Goal: Transaction & Acquisition: Register for event/course

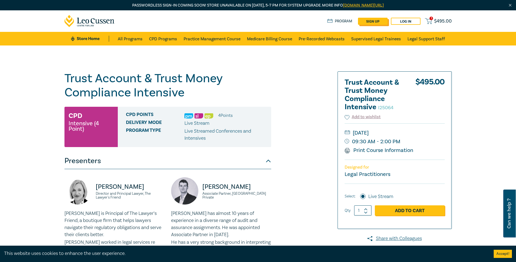
click at [375, 19] on link "sign up" at bounding box center [373, 21] width 30 height 7
select select "AU"
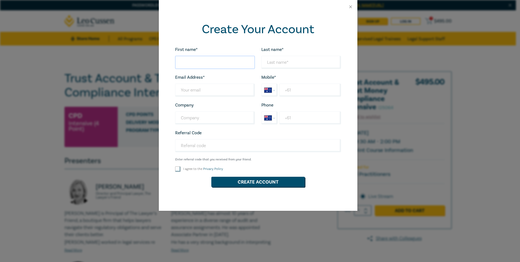
click at [181, 63] on input "First name*" at bounding box center [215, 62] width 80 height 13
click at [344, 170] on div "First name* Looks good! Last name* Looks good! Email Address* Wrong Email Addre…" at bounding box center [258, 119] width 172 height 146
click at [187, 63] on input "First name*" at bounding box center [215, 62] width 80 height 13
type input "mario"
type input "[EMAIL_ADDRESS][DOMAIN_NAME]"
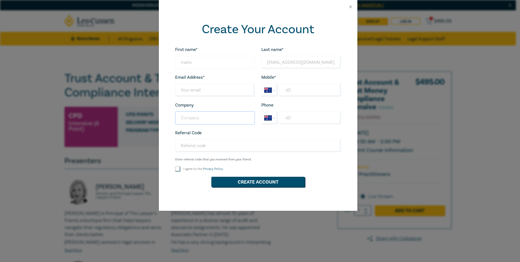
type input "mantello lawyers"
click at [181, 88] on input "Last name*" at bounding box center [215, 89] width 80 height 13
type input "[EMAIL_ADDRESS][DOMAIN_NAME]"
click at [299, 92] on input "+61" at bounding box center [309, 89] width 61 height 13
type input "[PHONE_NUMBER]"
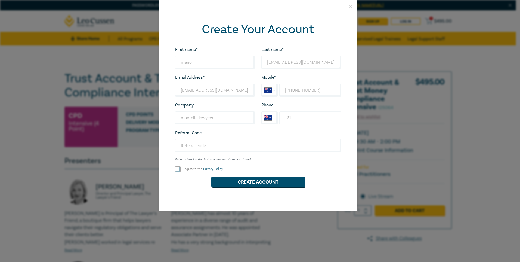
click at [294, 119] on input "+61" at bounding box center [309, 117] width 61 height 13
type input "[PHONE_NUMBER]"
click at [184, 147] on input "Referral Code" at bounding box center [258, 145] width 166 height 13
type input "c24004"
drag, startPoint x: 179, startPoint y: 169, endPoint x: 185, endPoint y: 176, distance: 9.4
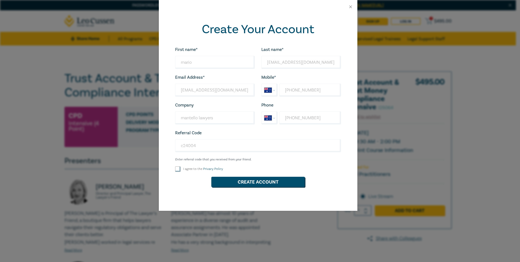
click at [180, 169] on input "I agree to the Privacy Policy" at bounding box center [177, 168] width 5 height 5
click at [265, 179] on button "Create Account" at bounding box center [258, 181] width 94 height 10
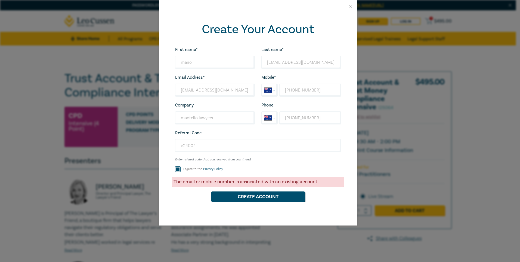
click at [183, 178] on div "The email or mobile number is associated with an existing account" at bounding box center [258, 181] width 172 height 10
click at [181, 182] on div "The email or mobile number is associated with an existing account" at bounding box center [258, 181] width 172 height 10
click at [181, 181] on div "The email or mobile number is associated with an existing account" at bounding box center [258, 181] width 172 height 10
click at [244, 198] on button "Create Account" at bounding box center [258, 196] width 94 height 10
click at [176, 182] on div "The email or mobile number is associated with an existing account" at bounding box center [258, 181] width 172 height 10
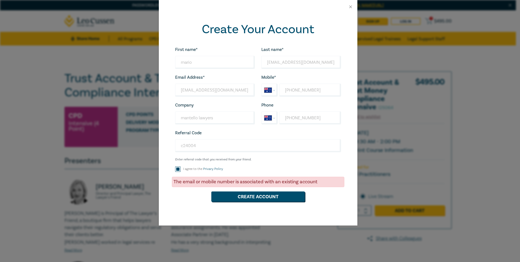
click at [321, 183] on div "The email or mobile number is associated with an existing account" at bounding box center [258, 181] width 172 height 10
click at [321, 180] on div "The email or mobile number is associated with an existing account" at bounding box center [258, 181] width 172 height 10
click at [275, 198] on button "Create Account" at bounding box center [258, 196] width 94 height 10
click at [233, 195] on button "Create Account" at bounding box center [258, 196] width 94 height 10
click at [175, 183] on div "The email or mobile number is associated with an existing account" at bounding box center [258, 181] width 172 height 10
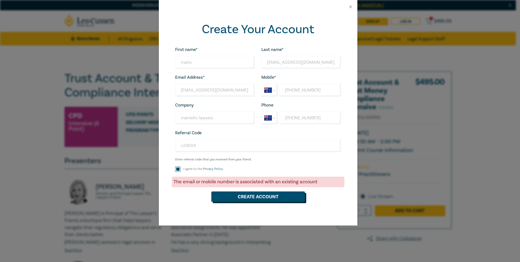
click at [257, 197] on button "Create Account" at bounding box center [258, 196] width 94 height 10
click at [178, 171] on input "I agree to the Privacy Policy" at bounding box center [177, 168] width 5 height 5
checkbox input "true"
click at [254, 197] on button "Create Account" at bounding box center [258, 196] width 94 height 10
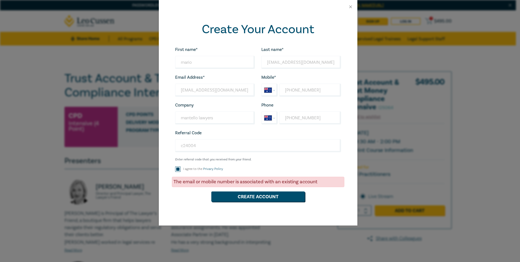
click at [180, 179] on div "The email or mobile number is associated with an existing account" at bounding box center [258, 181] width 172 height 10
click at [178, 183] on div "The email or mobile number is associated with an existing account" at bounding box center [258, 181] width 172 height 10
click at [228, 196] on button "Create Account" at bounding box center [258, 196] width 94 height 10
click at [227, 195] on button "Create Account" at bounding box center [258, 196] width 94 height 10
click at [311, 182] on div "The email or mobile number is associated with an existing account" at bounding box center [258, 181] width 172 height 10
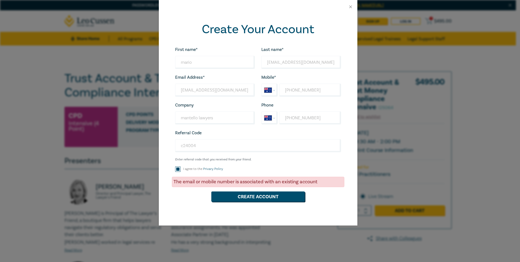
click at [322, 179] on div "The email or mobile number is associated with an existing account" at bounding box center [258, 181] width 172 height 10
click at [322, 181] on div "The email or mobile number is associated with an existing account" at bounding box center [258, 181] width 172 height 10
click at [319, 183] on div "The email or mobile number is associated with an existing account" at bounding box center [258, 181] width 172 height 10
click at [319, 181] on div "The email or mobile number is associated with an existing account" at bounding box center [258, 181] width 172 height 10
click at [180, 182] on div "The email or mobile number is associated with an existing account" at bounding box center [258, 181] width 172 height 10
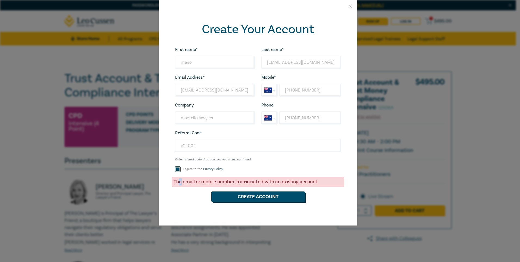
click at [261, 197] on button "Create Account" at bounding box center [258, 196] width 94 height 10
click at [351, 5] on button "Close" at bounding box center [350, 6] width 5 height 5
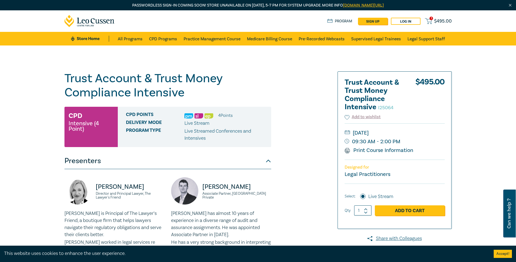
click at [435, 18] on span "$ 495.00" at bounding box center [443, 21] width 18 height 6
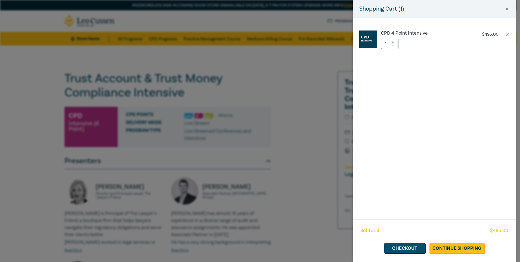
click at [365, 40] on img at bounding box center [368, 39] width 18 height 18
click at [460, 6] on div "Shopping Cart ( 1 )" at bounding box center [434, 9] width 163 height 18
drag, startPoint x: 451, startPoint y: 248, endPoint x: 453, endPoint y: 244, distance: 4.4
click at [452, 247] on link "Continue Shopping" at bounding box center [456, 248] width 55 height 10
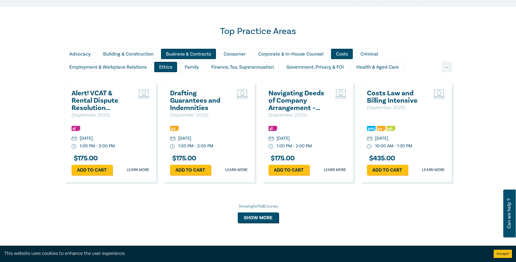
scroll to position [360, 0]
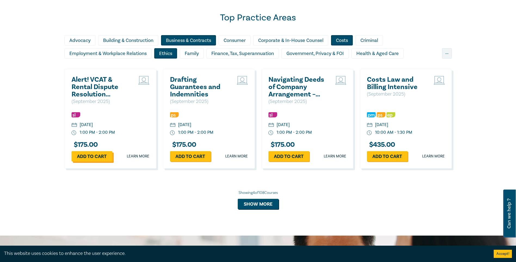
click at [84, 157] on link "Add to cart" at bounding box center [92, 156] width 41 height 10
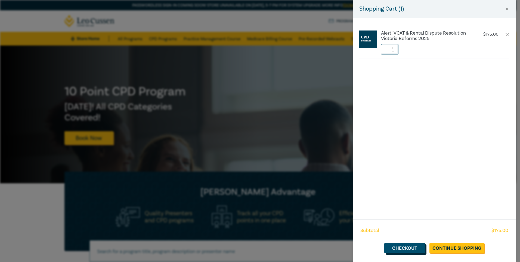
drag, startPoint x: 406, startPoint y: 244, endPoint x: 410, endPoint y: 243, distance: 4.1
click at [406, 244] on link "Checkout" at bounding box center [404, 248] width 41 height 10
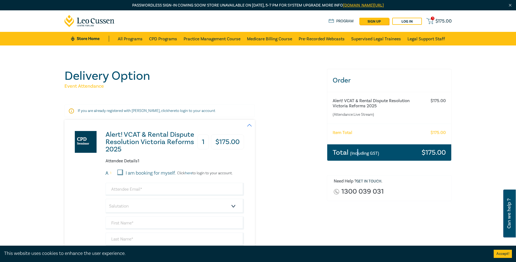
click at [357, 153] on small "(Including GST)" at bounding box center [364, 152] width 29 height 5
drag, startPoint x: 357, startPoint y: 153, endPoint x: 425, endPoint y: 151, distance: 67.7
click at [425, 151] on h3 "$ 175.00" at bounding box center [433, 152] width 24 height 7
click at [425, 156] on h3 "$ 175.00" at bounding box center [433, 152] width 24 height 7
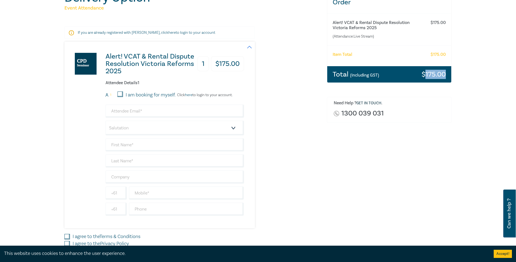
scroll to position [75, 0]
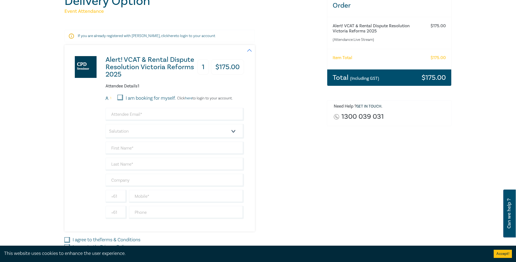
click at [364, 79] on small "(Including GST)" at bounding box center [364, 78] width 29 height 5
click at [433, 75] on h3 "$ 175.00" at bounding box center [433, 77] width 24 height 7
click at [350, 114] on link "1300 039 031" at bounding box center [362, 116] width 42 height 7
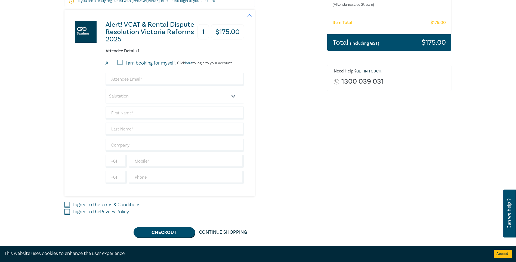
scroll to position [109, 0]
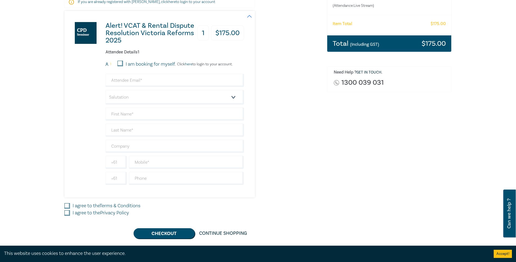
click at [121, 62] on input "I am booking for myself." at bounding box center [119, 63] width 5 height 5
checkbox input "true"
click at [119, 82] on input "email" at bounding box center [174, 80] width 138 height 13
type input "[EMAIL_ADDRESS][DOMAIN_NAME]"
type input "mario"
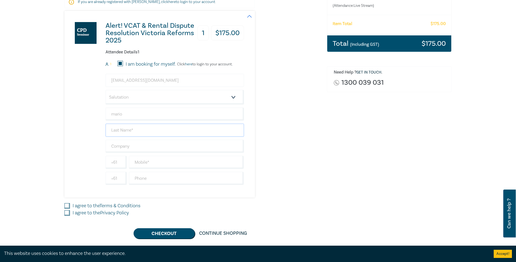
type input "mantello"
type input "mantello lawyers"
click at [110, 97] on select "Salutation Mr. Mrs. Ms. Miss Dr. Prof. Other" at bounding box center [174, 97] width 138 height 15
select select "Mr."
click at [105, 90] on select "Salutation Mr. Mrs. Ms. Miss Dr. Prof. Other" at bounding box center [174, 97] width 138 height 15
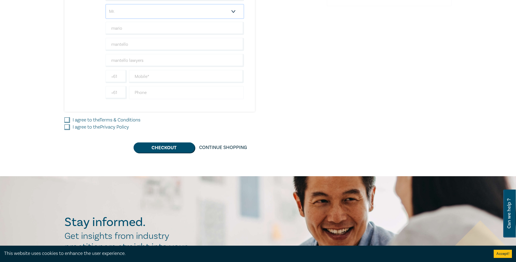
scroll to position [184, 0]
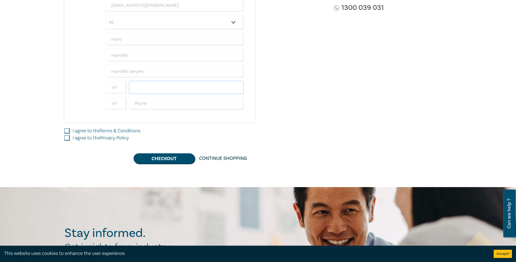
click at [135, 86] on input "text" at bounding box center [186, 87] width 115 height 13
type input "0412569513"
click at [137, 101] on input "text" at bounding box center [186, 103] width 115 height 13
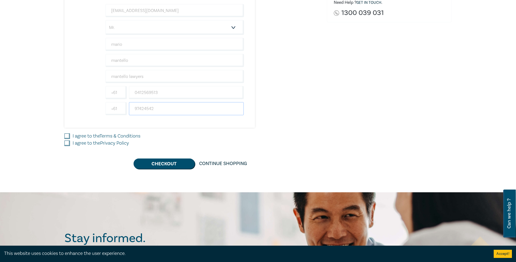
scroll to position [177, 0]
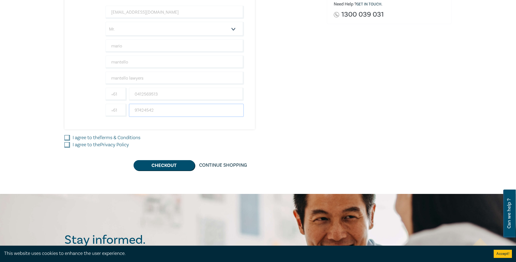
type input "97424542"
drag, startPoint x: 68, startPoint y: 135, endPoint x: 69, endPoint y: 138, distance: 2.8
click at [68, 136] on input "I agree to the Terms & Conditions" at bounding box center [66, 137] width 5 height 5
checkbox input "true"
click at [71, 144] on div "I agree to the Privacy Policy" at bounding box center [192, 144] width 256 height 7
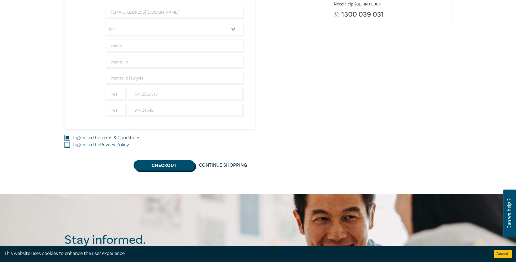
click at [178, 166] on button "Checkout" at bounding box center [164, 165] width 61 height 10
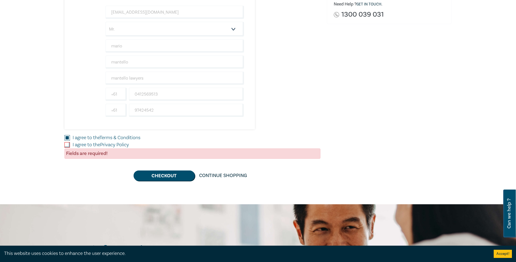
drag, startPoint x: 67, startPoint y: 145, endPoint x: 78, endPoint y: 152, distance: 13.7
click at [67, 145] on input "I agree to the Privacy Policy" at bounding box center [66, 144] width 5 height 5
checkbox input "true"
click at [232, 176] on link "Continue Shopping" at bounding box center [223, 175] width 57 height 10
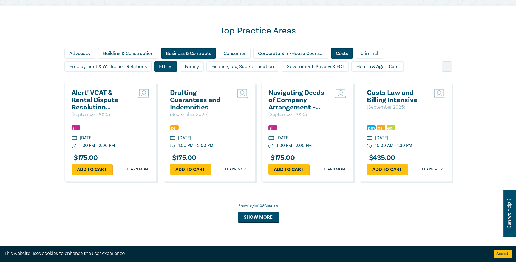
scroll to position [353, 0]
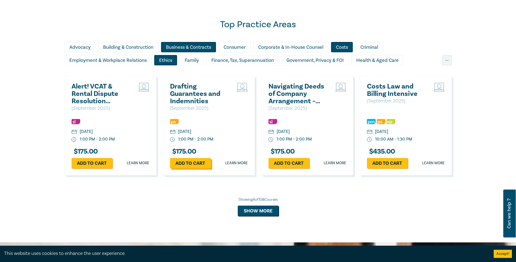
click at [186, 165] on link "Add to cart" at bounding box center [190, 163] width 41 height 10
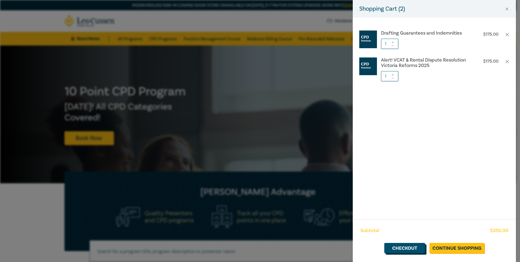
click at [409, 245] on link "Checkout" at bounding box center [404, 248] width 41 height 10
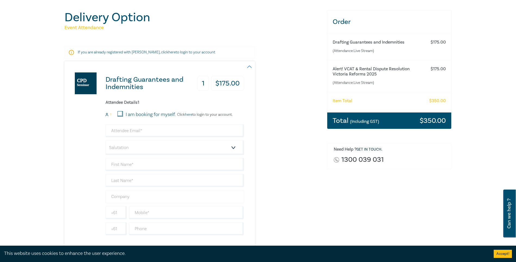
scroll to position [75, 0]
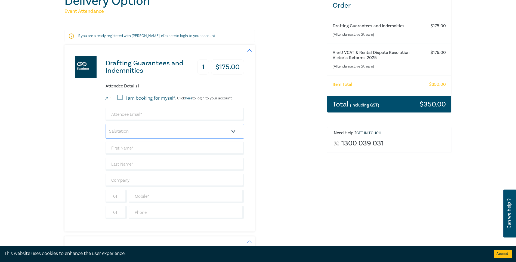
click at [117, 132] on select "Salutation Mr. Mrs. Ms. Miss Dr. Prof. Other" at bounding box center [174, 131] width 138 height 15
select select "Mr."
click at [105, 124] on select "Salutation Mr. Mrs. Ms. Miss Dr. Prof. Other" at bounding box center [174, 131] width 138 height 15
click at [122, 145] on input "text" at bounding box center [174, 147] width 138 height 13
type input "mario"
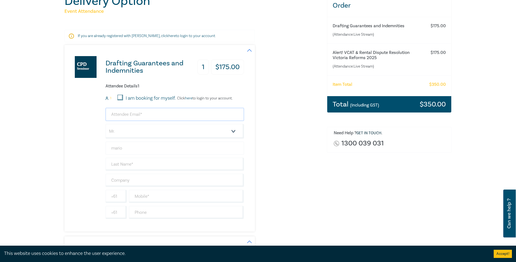
type input "[EMAIL_ADDRESS][DOMAIN_NAME]"
type input "mantello"
type input "mantello lawyers"
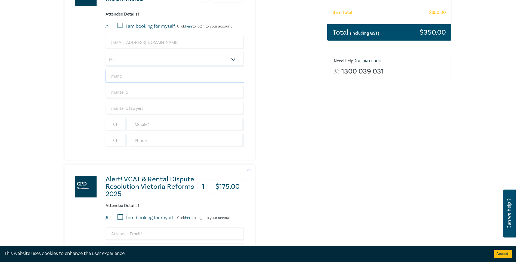
scroll to position [156, 0]
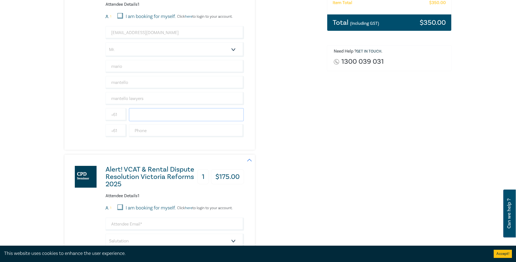
click at [153, 114] on input "text" at bounding box center [186, 114] width 115 height 13
type input "0412569513"
click at [139, 129] on input "text" at bounding box center [186, 130] width 115 height 13
type input "97424542"
drag, startPoint x: 122, startPoint y: 210, endPoint x: 144, endPoint y: 208, distance: 22.1
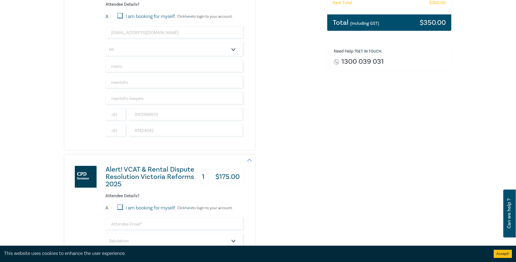
click at [122, 209] on input "I am booking for myself." at bounding box center [119, 206] width 5 height 5
checkbox input "true"
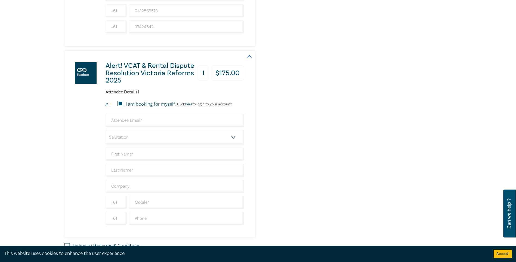
scroll to position [258, 0]
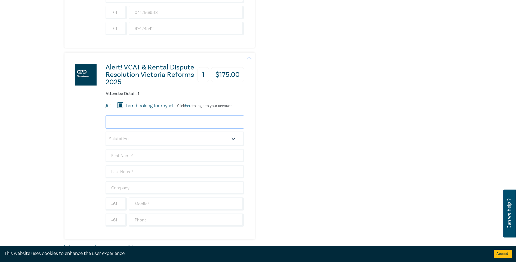
click at [122, 124] on input "email" at bounding box center [174, 121] width 138 height 13
type input "[EMAIL_ADDRESS][DOMAIN_NAME]"
type input "mario"
type input "mantello"
type input "mantello lawyers"
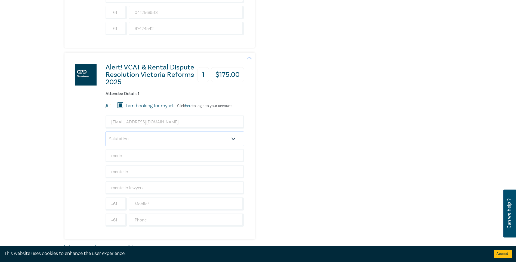
click at [120, 140] on select "Salutation Mr. Mrs. Ms. Miss Dr. Prof. Other" at bounding box center [174, 138] width 138 height 15
select select "Mr."
click at [105, 131] on select "Salutation Mr. Mrs. Ms. Miss Dr. Prof. Other" at bounding box center [174, 138] width 138 height 15
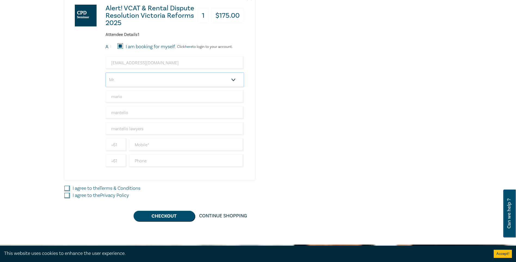
scroll to position [367, 0]
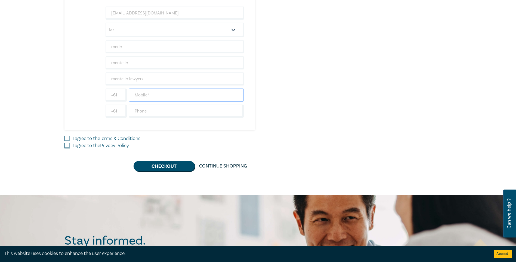
click at [139, 97] on input "text" at bounding box center [186, 94] width 115 height 13
type input "0412569513"
click at [143, 112] on input "text" at bounding box center [186, 110] width 115 height 13
type input "97424542"
click at [68, 136] on input "I agree to the Terms & Conditions" at bounding box center [66, 138] width 5 height 5
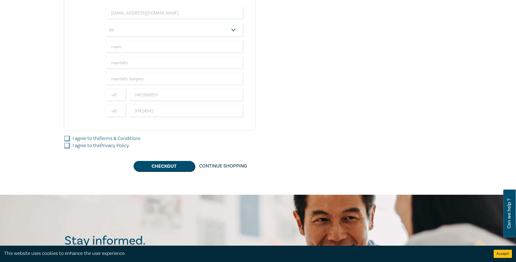
checkbox input "true"
drag, startPoint x: 70, startPoint y: 144, endPoint x: 73, endPoint y: 141, distance: 4.6
click at [70, 144] on input "I agree to the Privacy Policy" at bounding box center [66, 145] width 5 height 5
checkbox input "true"
drag, startPoint x: 174, startPoint y: 166, endPoint x: 177, endPoint y: 165, distance: 3.0
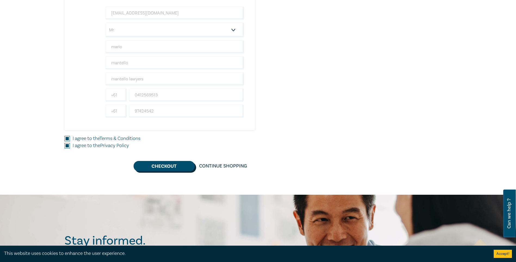
click at [174, 166] on button "Checkout" at bounding box center [164, 166] width 61 height 10
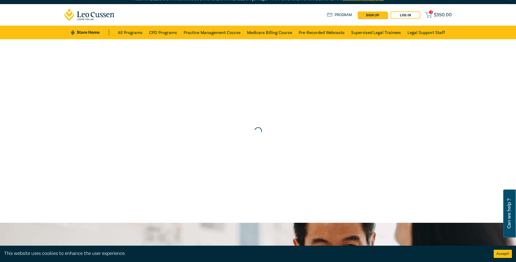
scroll to position [0, 0]
